Goal: Transaction & Acquisition: Purchase product/service

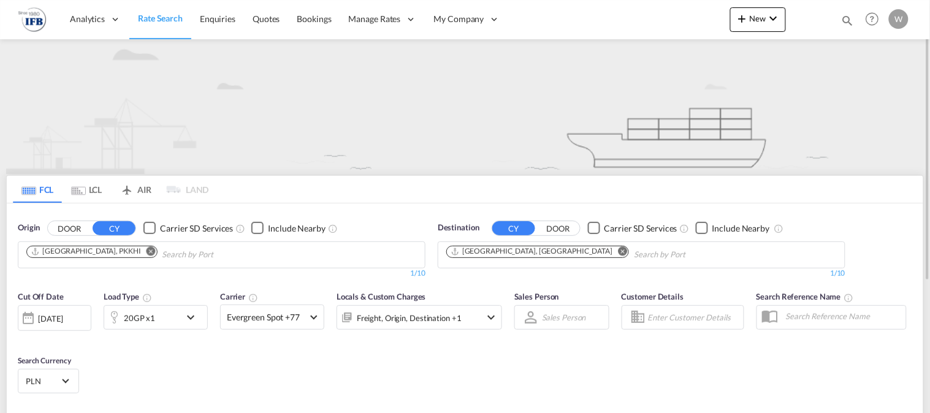
click at [138, 255] on button "Remove" at bounding box center [147, 252] width 18 height 12
click at [94, 254] on input "Chips input." at bounding box center [84, 255] width 116 height 20
paste input "[GEOGRAPHIC_DATA]"
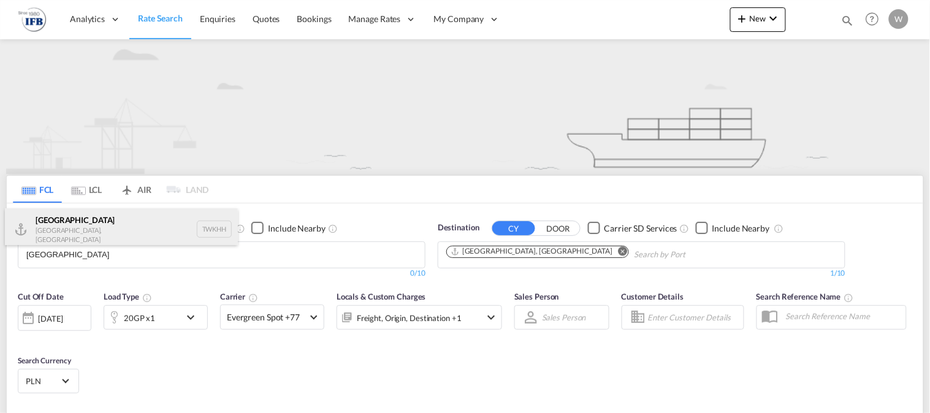
type input "[GEOGRAPHIC_DATA]"
click at [102, 233] on div "[GEOGRAPHIC_DATA] [GEOGRAPHIC_DATA], Province of [GEOGRAPHIC_DATA] TWKHH" at bounding box center [121, 229] width 233 height 42
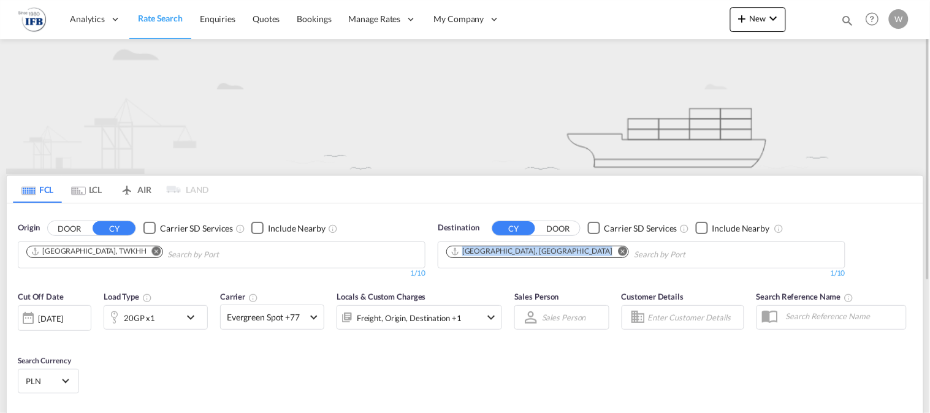
click at [618, 253] on md-icon "Remove" at bounding box center [622, 250] width 9 height 9
click at [510, 257] on input "Chips input." at bounding box center [504, 255] width 116 height 20
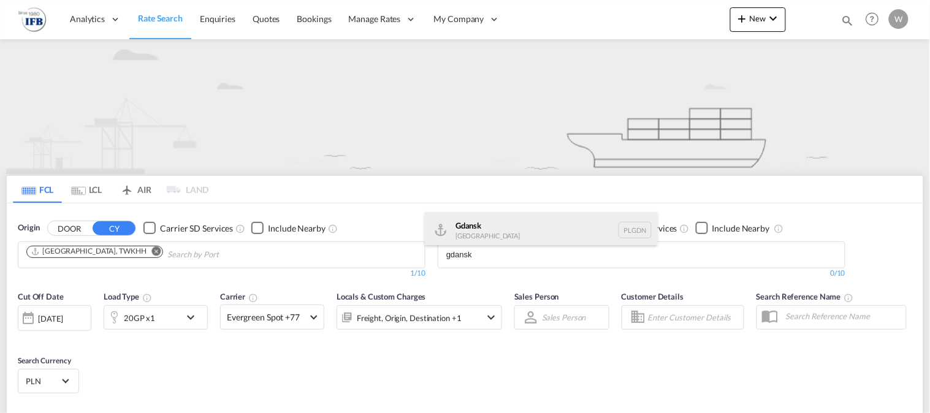
type input "gdansk"
click at [476, 237] on div "Gdansk [GEOGRAPHIC_DATA] PLGDN" at bounding box center [541, 230] width 233 height 37
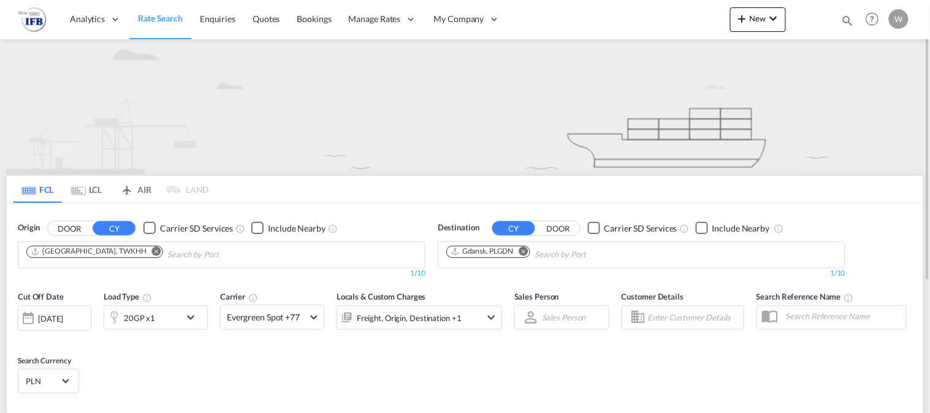
click at [165, 316] on div "20GP x1" at bounding box center [142, 317] width 76 height 25
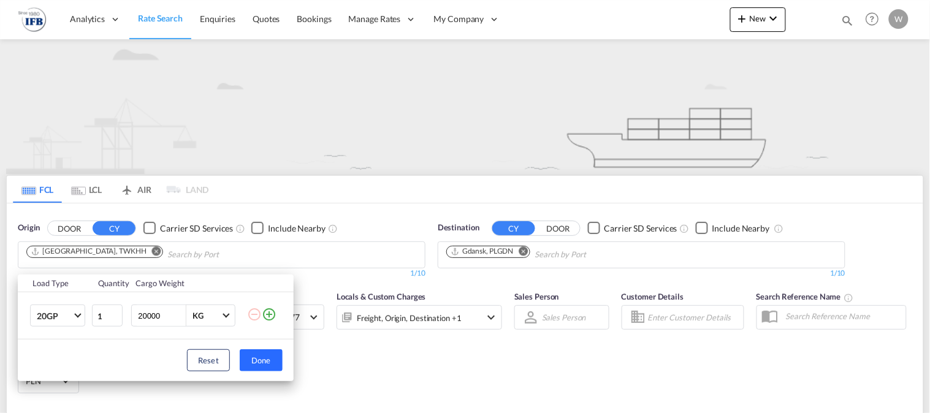
click at [270, 368] on button "Done" at bounding box center [261, 360] width 43 height 22
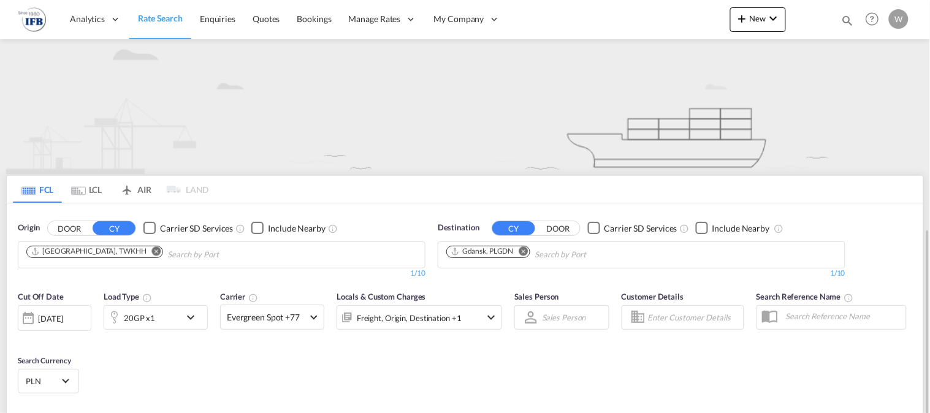
scroll to position [194, 0]
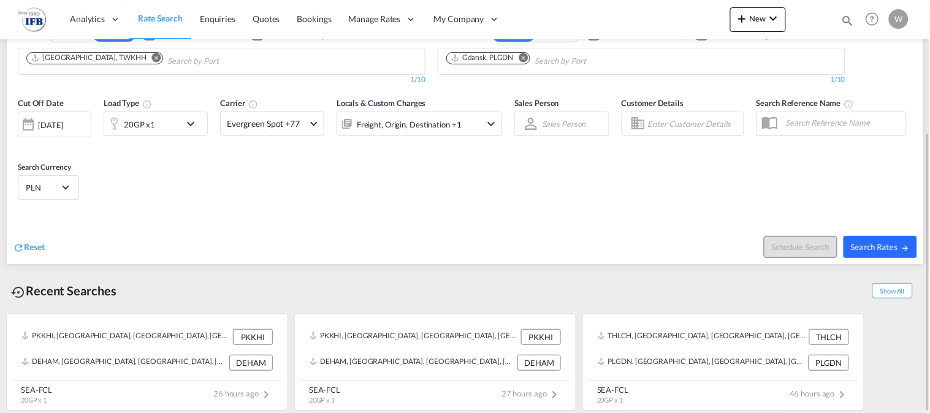
click at [875, 249] on span "Search Rates" at bounding box center [880, 247] width 59 height 10
type input "TWKHH to PLGDN / [DATE]"
